Goal: Check status: Check status

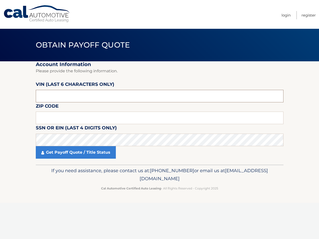
click at [77, 97] on input "text" at bounding box center [160, 96] width 248 height 13
type input "109713"
click at [71, 118] on input "text" at bounding box center [160, 118] width 248 height 13
type input "10309"
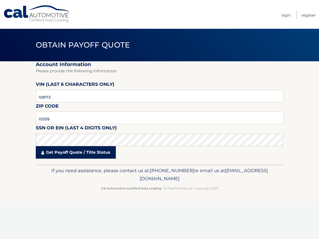
click at [74, 152] on link "Get Payoff Quote / Title Status" at bounding box center [76, 152] width 80 height 13
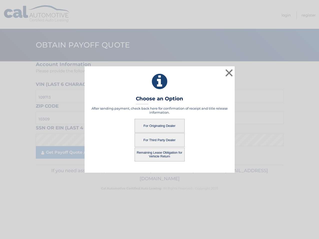
click at [159, 125] on button "For Originating Dealer" at bounding box center [160, 126] width 50 height 14
click at [155, 126] on button "For Originating Dealer" at bounding box center [160, 126] width 50 height 14
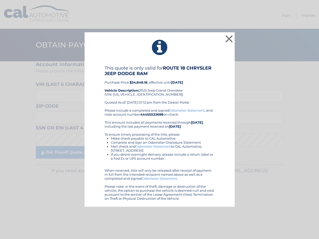
click at [135, 94] on div "This quote is only valid for ROUTE 18 CHRYSLER JEEP DODGE RAM Purchase Price: $…" at bounding box center [160, 86] width 110 height 43
copy div "1C4RJHBG9P8109713"
click at [229, 37] on button "×" at bounding box center [229, 39] width 10 height 10
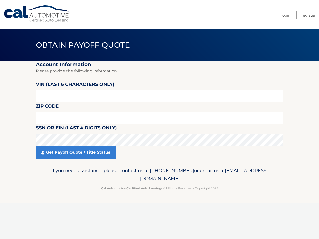
click at [49, 94] on input "text" at bounding box center [160, 96] width 248 height 13
type input "109713"
type input "10309"
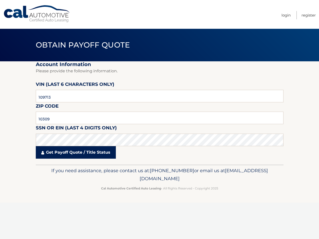
click at [71, 152] on link "Get Payoff Quote / Title Status" at bounding box center [76, 152] width 80 height 13
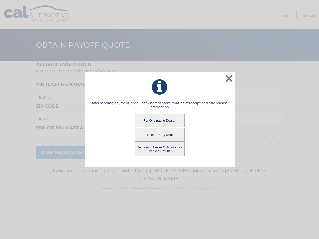
click at [162, 133] on button "For Third Party Dealer" at bounding box center [160, 135] width 50 height 14
click at [164, 136] on button "For Third Party Dealer" at bounding box center [160, 135] width 50 height 14
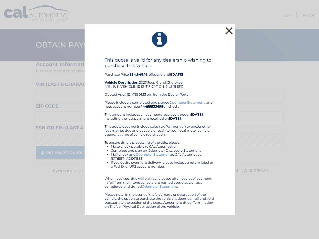
click at [228, 31] on button "×" at bounding box center [229, 31] width 10 height 10
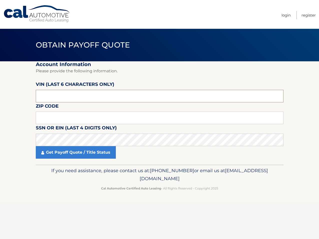
click at [75, 94] on input "text" at bounding box center [160, 96] width 248 height 13
type input "109713"
type input "10309"
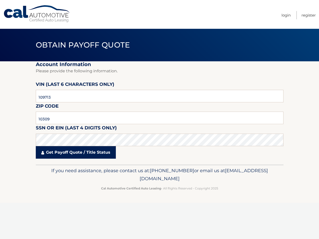
click at [82, 152] on link "Get Payoff Quote / Title Status" at bounding box center [76, 152] width 80 height 13
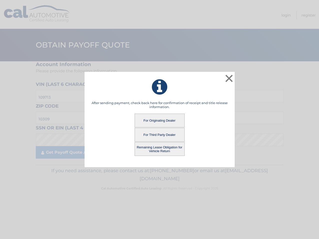
click at [161, 149] on button "Remaining Lease Obligation for Vehicle Return" at bounding box center [160, 149] width 50 height 14
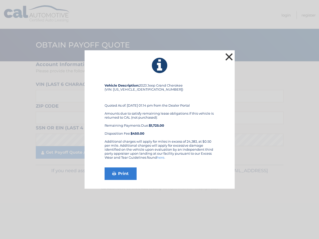
click at [232, 58] on button "×" at bounding box center [229, 57] width 10 height 10
